Goal: Task Accomplishment & Management: Manage account settings

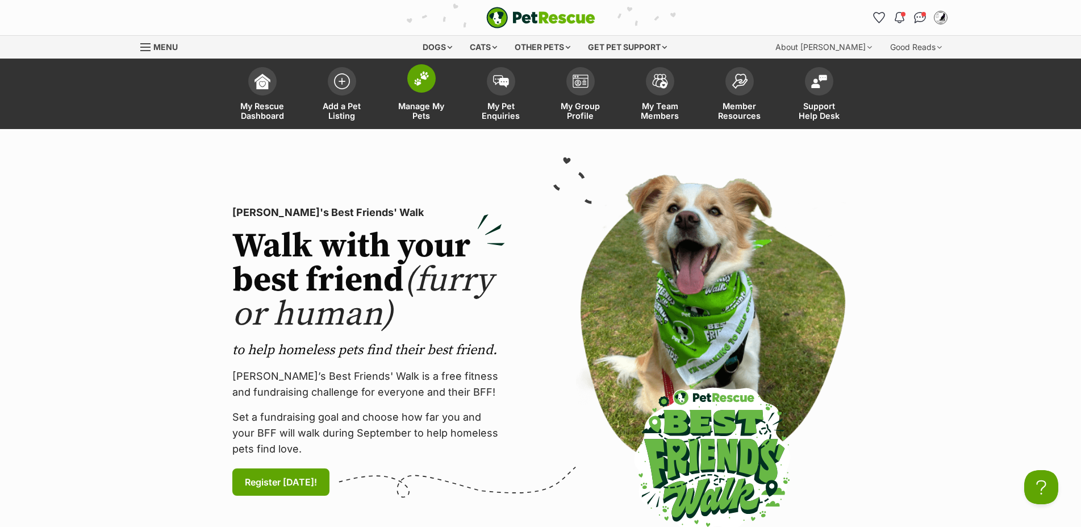
click at [420, 80] on img at bounding box center [422, 78] width 16 height 15
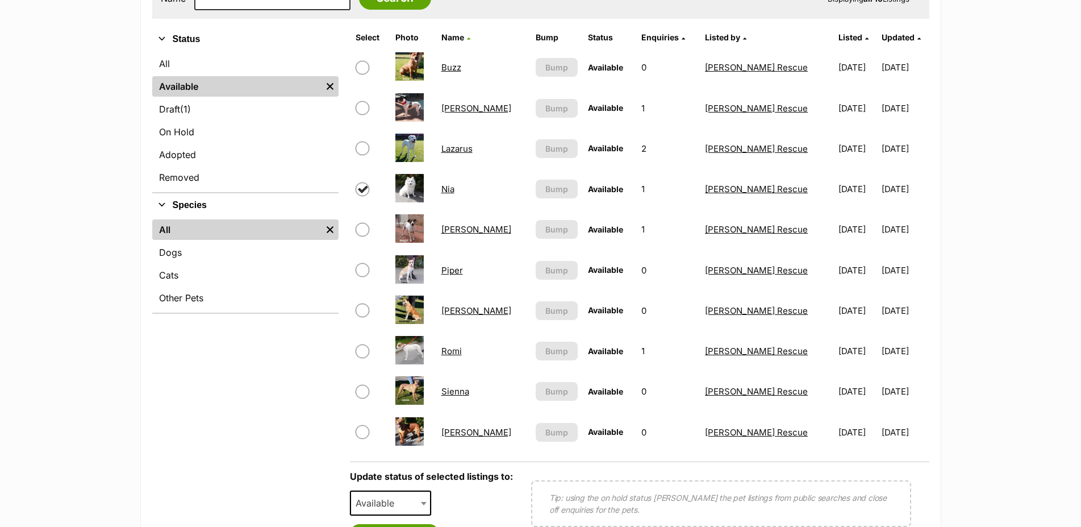
scroll to position [464, 0]
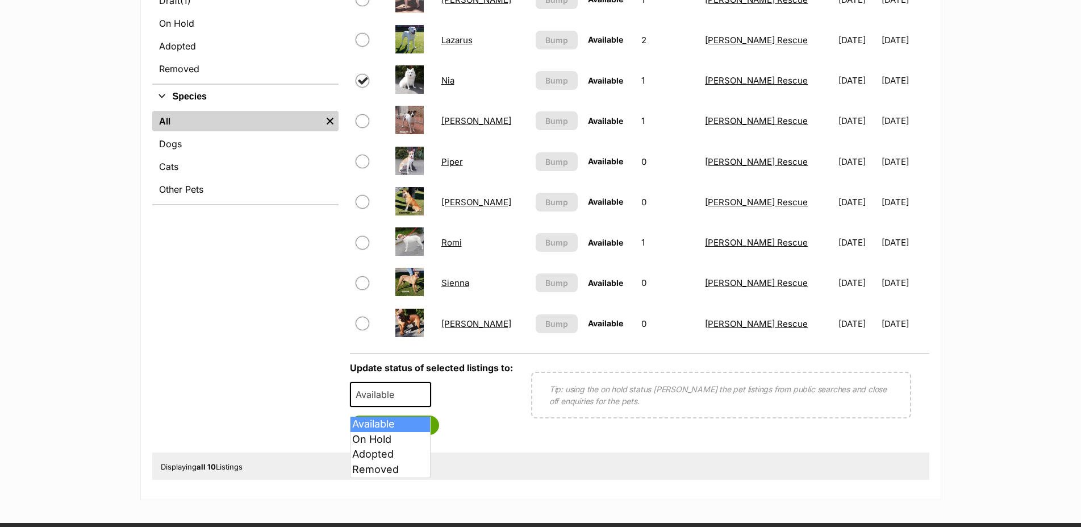
click at [417, 402] on span "Available" at bounding box center [391, 394] width 82 height 25
select select "rehomed"
click at [421, 435] on button "Save status" at bounding box center [395, 424] width 90 height 19
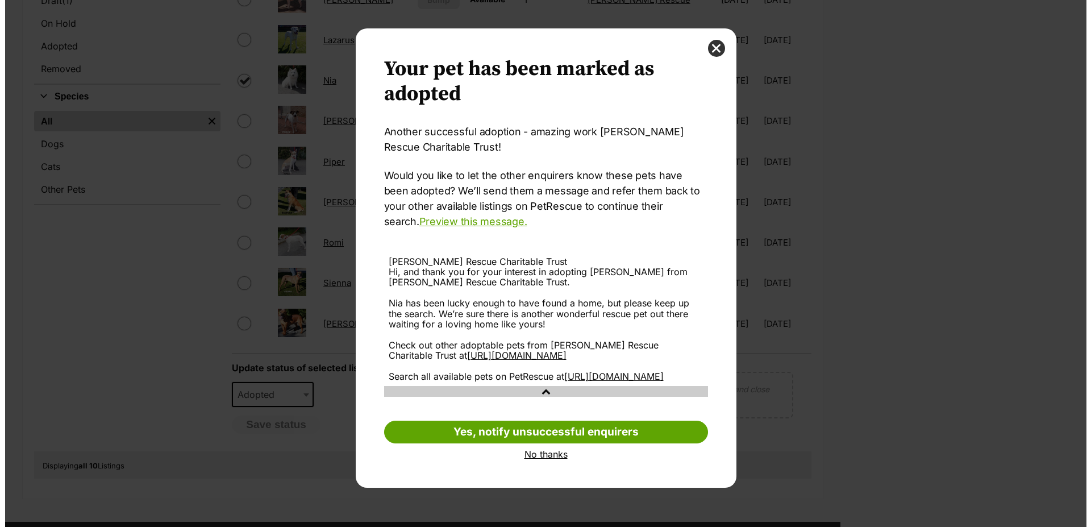
scroll to position [0, 0]
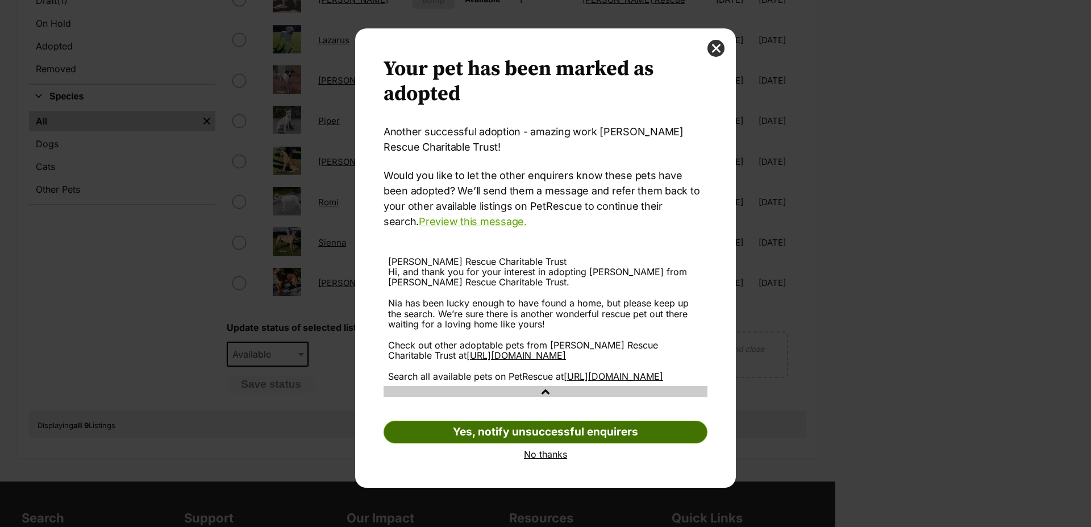
click at [524, 443] on link "Yes, notify unsuccessful enquirers" at bounding box center [546, 431] width 324 height 23
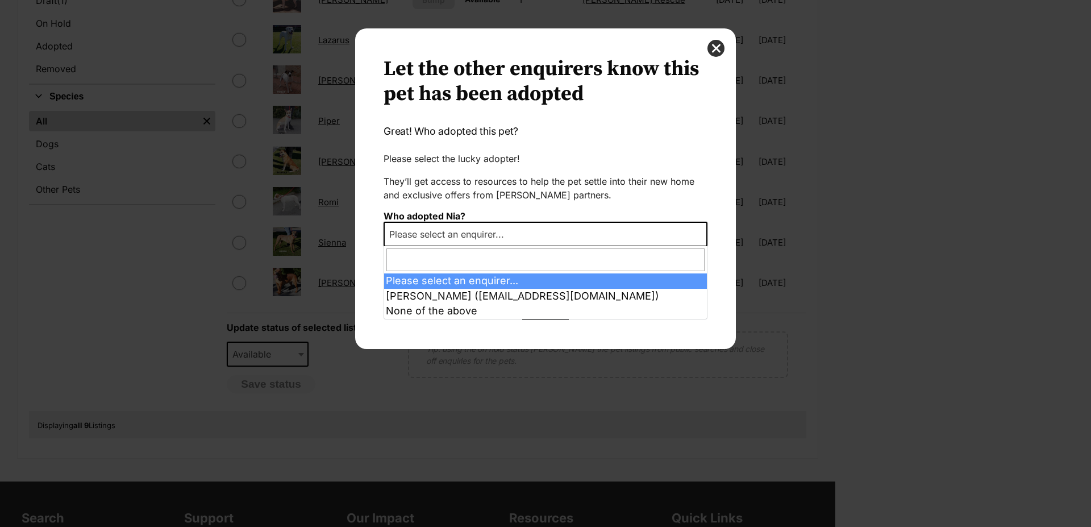
click at [694, 230] on span "Please select an enquirer..." at bounding box center [546, 234] width 324 height 25
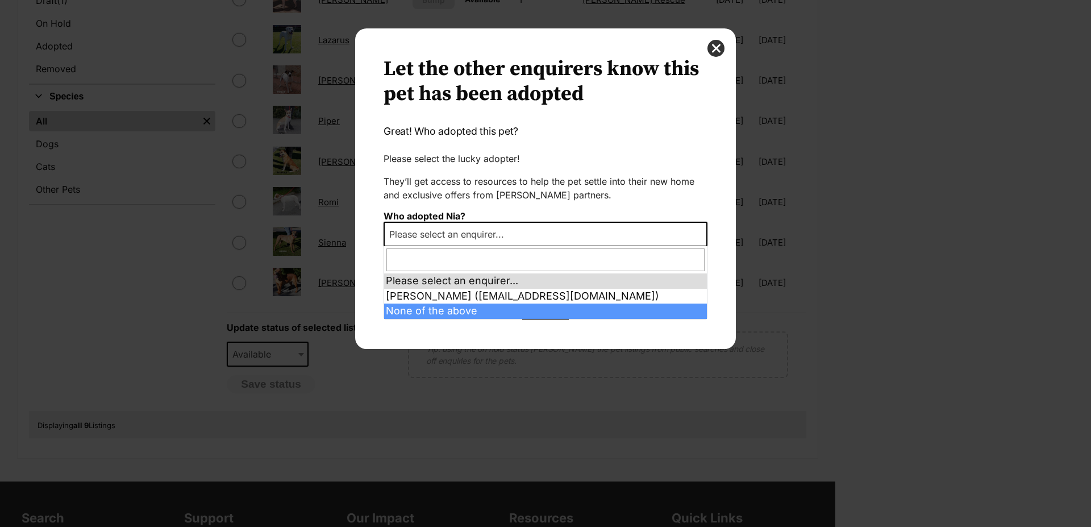
select select "other"
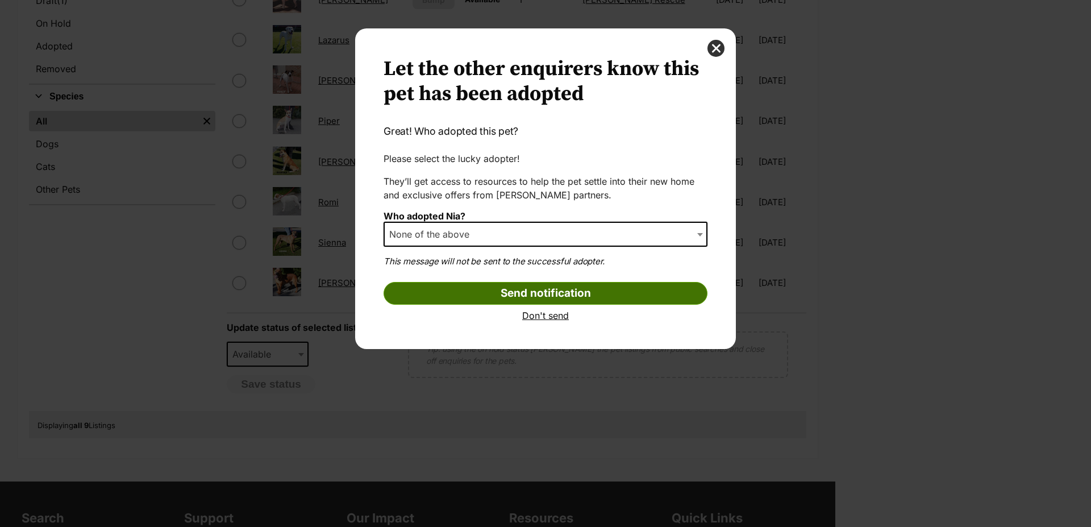
click at [533, 292] on input "Send notification" at bounding box center [546, 293] width 324 height 23
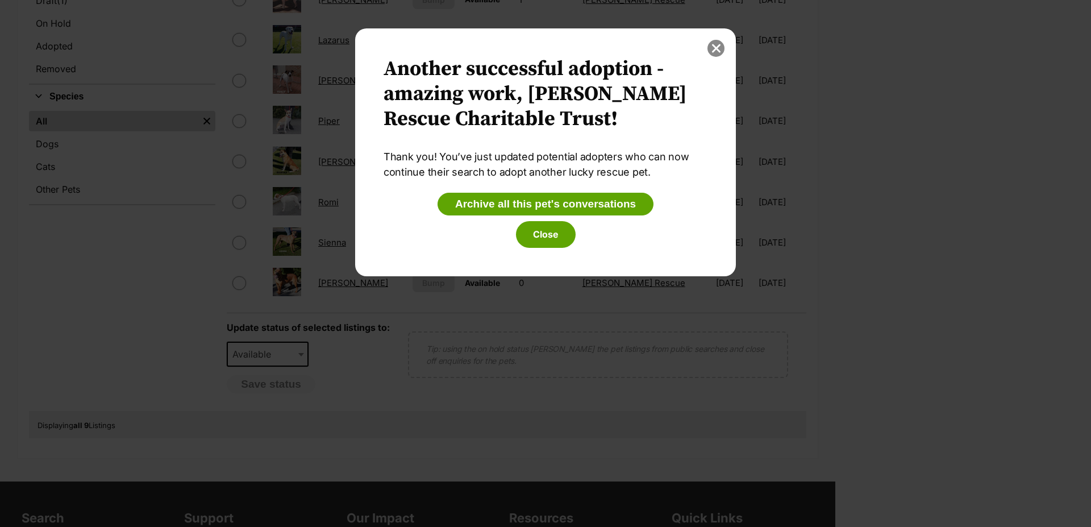
click at [715, 49] on button "close" at bounding box center [715, 48] width 17 height 17
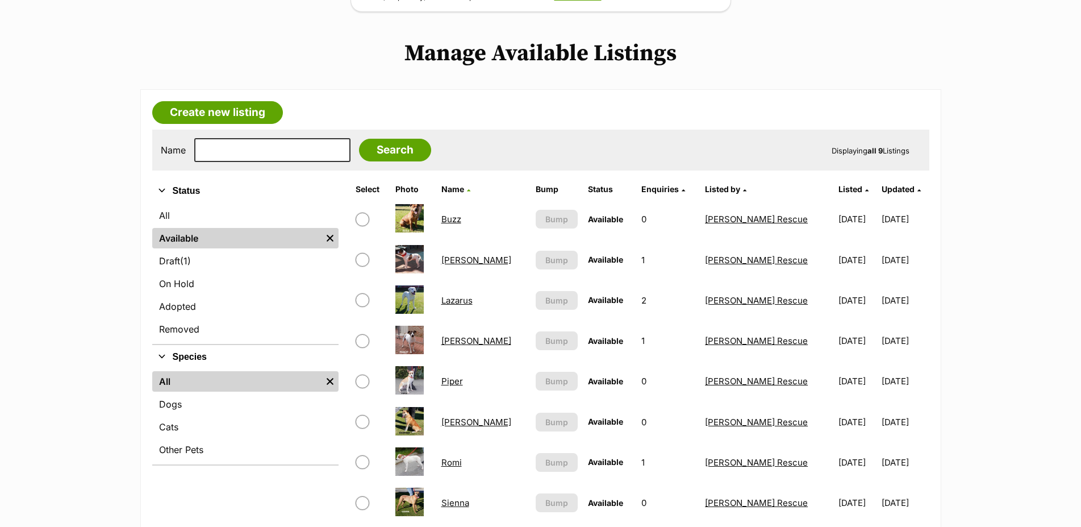
scroll to position [116, 0]
